Goal: Task Accomplishment & Management: Use online tool/utility

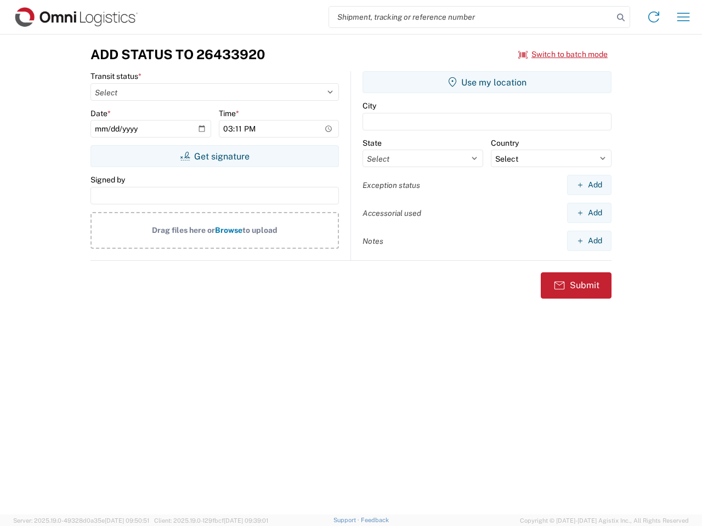
click at [471, 17] on input "search" at bounding box center [471, 17] width 284 height 21
click at [621, 18] on icon at bounding box center [620, 17] width 15 height 15
click at [654, 17] on icon at bounding box center [654, 17] width 18 height 18
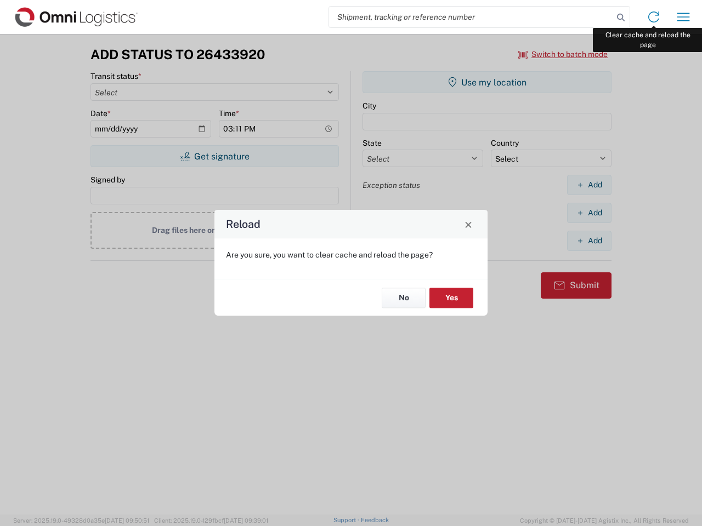
click at [683, 17] on div "Reload Are you sure, you want to clear cache and reload the page? No Yes" at bounding box center [351, 263] width 702 height 526
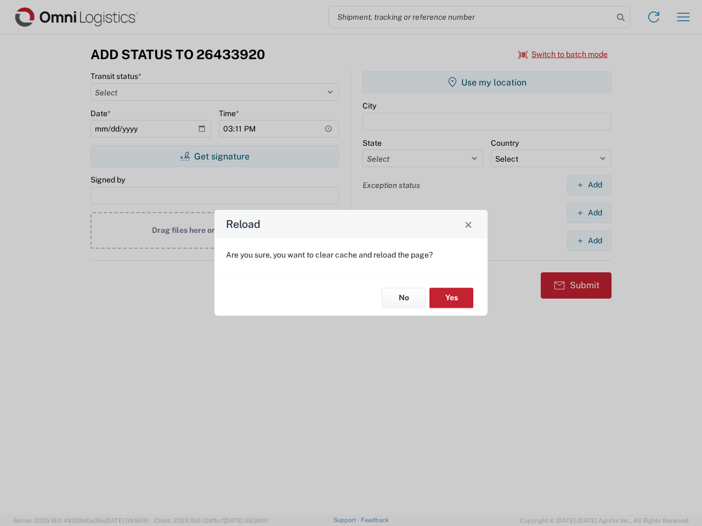
click at [563, 54] on div "Reload Are you sure, you want to clear cache and reload the page? No Yes" at bounding box center [351, 263] width 702 height 526
click at [214, 156] on div "Reload Are you sure, you want to clear cache and reload the page? No Yes" at bounding box center [351, 263] width 702 height 526
click at [487, 82] on div "Reload Are you sure, you want to clear cache and reload the page? No Yes" at bounding box center [351, 263] width 702 height 526
click at [589, 185] on div "Reload Are you sure, you want to clear cache and reload the page? No Yes" at bounding box center [351, 263] width 702 height 526
click at [589, 213] on div "Reload Are you sure, you want to clear cache and reload the page? No Yes" at bounding box center [351, 263] width 702 height 526
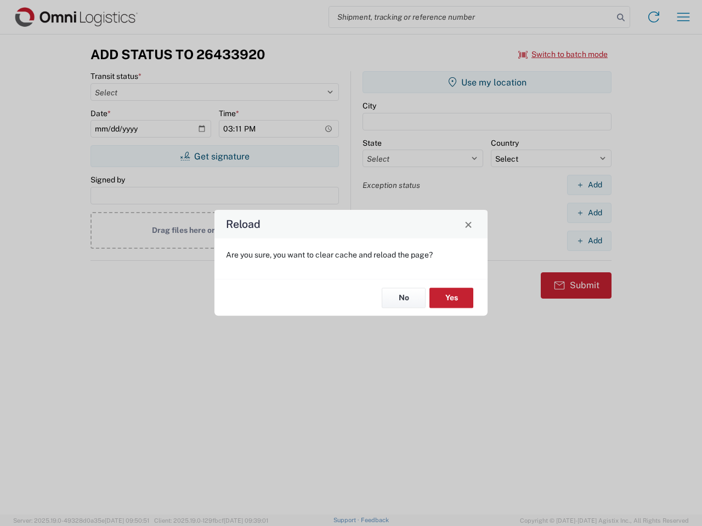
click at [589, 241] on div "Reload Are you sure, you want to clear cache and reload the page? No Yes" at bounding box center [351, 263] width 702 height 526
